Goal: Contribute content

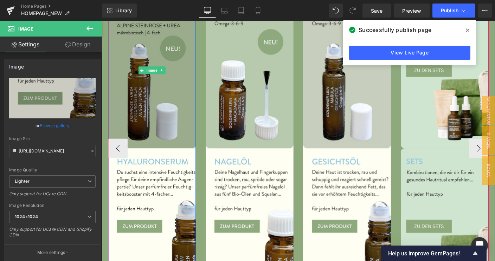
scroll to position [281, 0]
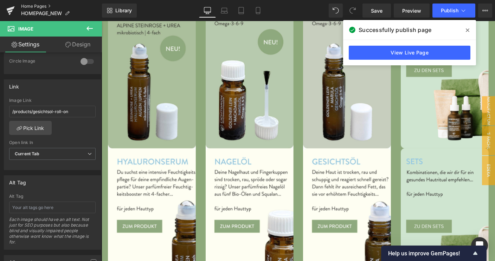
click at [37, 6] on link "Home Pages" at bounding box center [61, 7] width 81 height 6
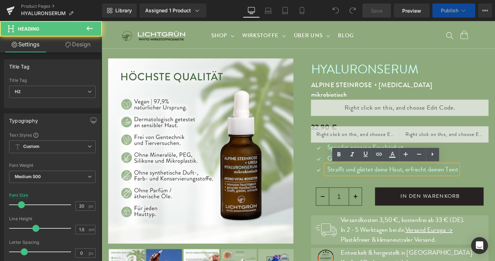
click at [455, 181] on h2 "Strafft und glättet deine Haut, erfrischt deinen Teint" at bounding box center [416, 181] width 142 height 11
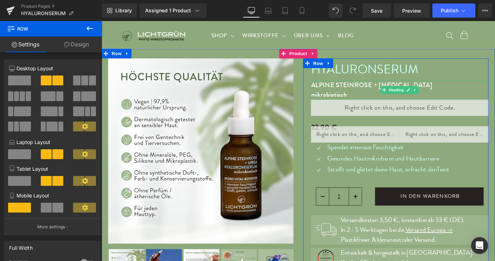
click at [372, 101] on h2 "mikrobiotisch" at bounding box center [424, 101] width 192 height 11
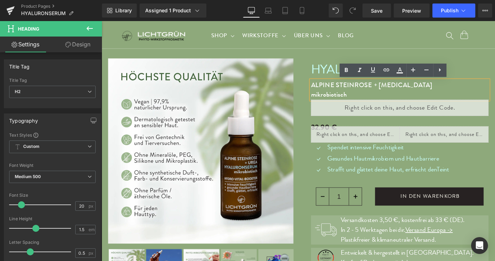
click at [364, 100] on h2 "mikrobiotisch" at bounding box center [424, 101] width 192 height 11
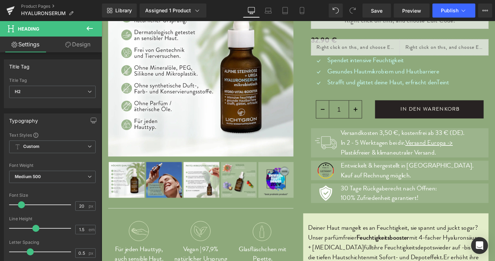
scroll to position [95, 0]
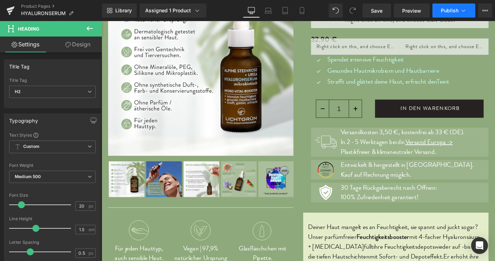
click at [447, 9] on span "Publish" at bounding box center [450, 11] width 18 height 6
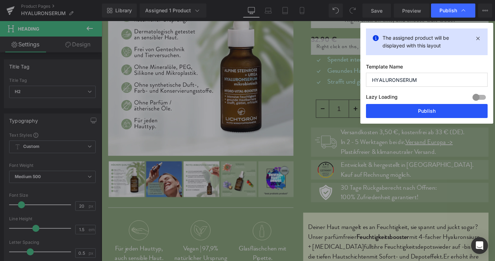
drag, startPoint x: 426, startPoint y: 112, endPoint x: 188, endPoint y: 39, distance: 248.9
click at [426, 112] on button "Publish" at bounding box center [427, 111] width 122 height 14
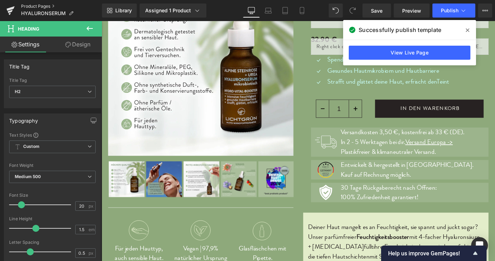
click at [43, 7] on link "Product Pages" at bounding box center [61, 7] width 81 height 6
